Goal: Task Accomplishment & Management: Manage account settings

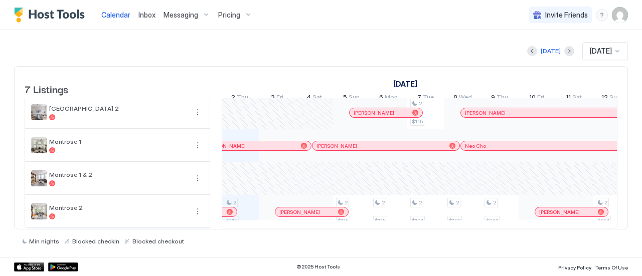
scroll to position [116, 0]
click at [542, 53] on div "[DATE]" at bounding box center [550, 51] width 20 height 9
click at [542, 52] on div "[DATE]" at bounding box center [550, 51] width 20 height 9
click at [228, 209] on div at bounding box center [230, 212] width 6 height 6
click at [228, 203] on div "Calendar Inbox Messaging Pricing Invite Friends SJ [DATE] [DATE] 7 Listings [DA…" at bounding box center [321, 138] width 642 height 276
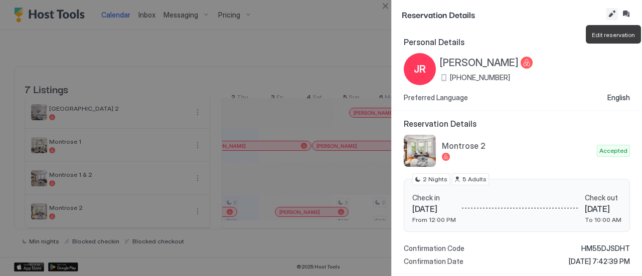
click at [614, 15] on button "Edit reservation" at bounding box center [612, 14] width 12 height 12
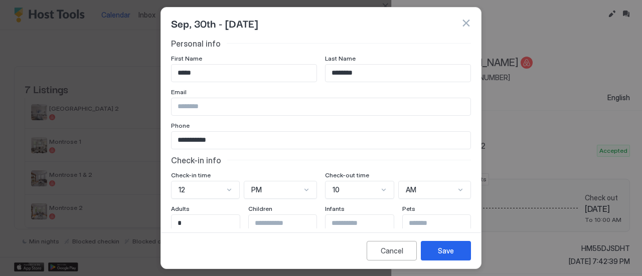
click at [379, 191] on div "10" at bounding box center [359, 190] width 69 height 18
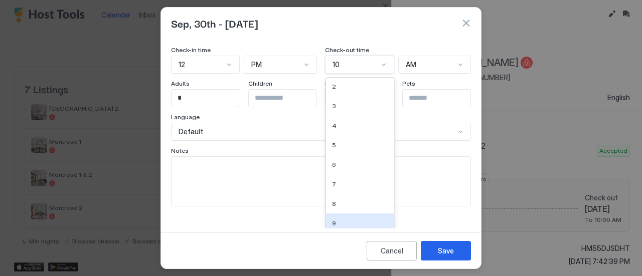
scroll to position [0, 0]
click at [332, 107] on div "2" at bounding box center [360, 108] width 56 height 8
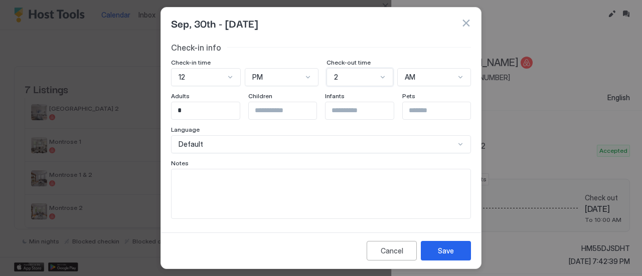
click at [372, 75] on div "**********" at bounding box center [321, 72] width 300 height 293
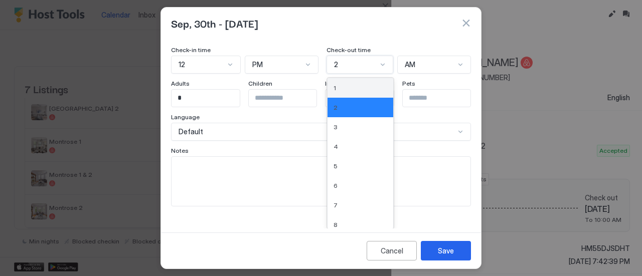
click at [359, 88] on div "1" at bounding box center [360, 88] width 54 height 8
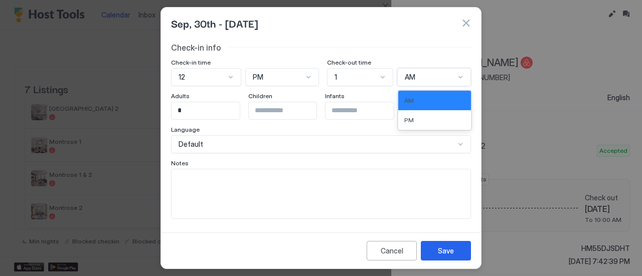
click at [414, 75] on div "AM" at bounding box center [430, 77] width 51 height 9
click at [409, 115] on div "PM" at bounding box center [434, 120] width 73 height 20
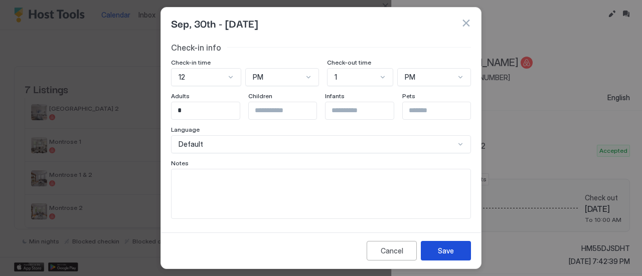
click at [435, 248] on button "Save" at bounding box center [446, 251] width 50 height 20
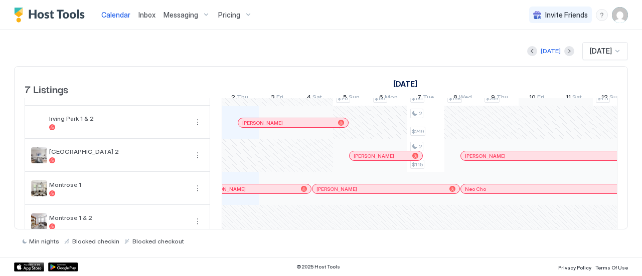
scroll to position [66, 0]
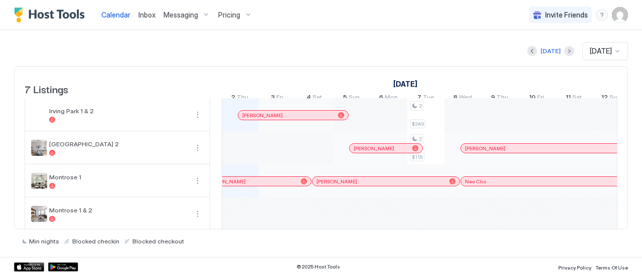
click at [285, 186] on div at bounding box center [285, 181] width 8 height 8
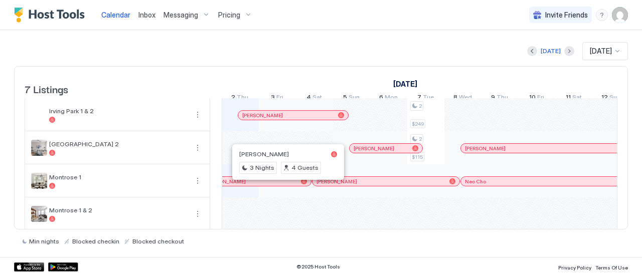
click at [285, 191] on div "Calendar Inbox Messaging Pricing Invite Friends SJ [DATE] [DATE] 7 Listings [DA…" at bounding box center [321, 138] width 642 height 276
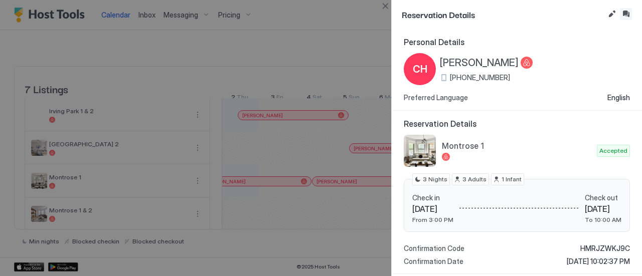
click at [625, 12] on button "Inbox" at bounding box center [626, 14] width 12 height 12
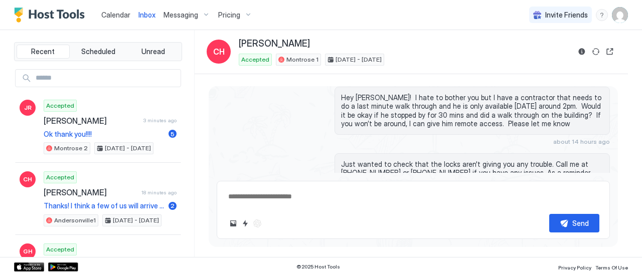
scroll to position [1431, 0]
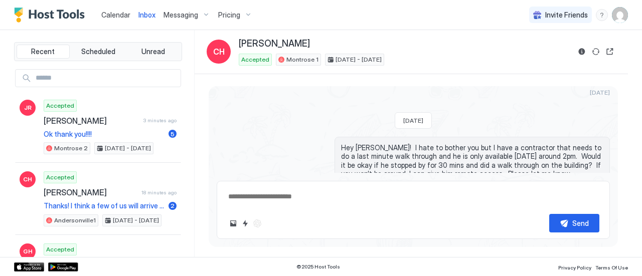
type textarea "*"
